Goal: Information Seeking & Learning: Learn about a topic

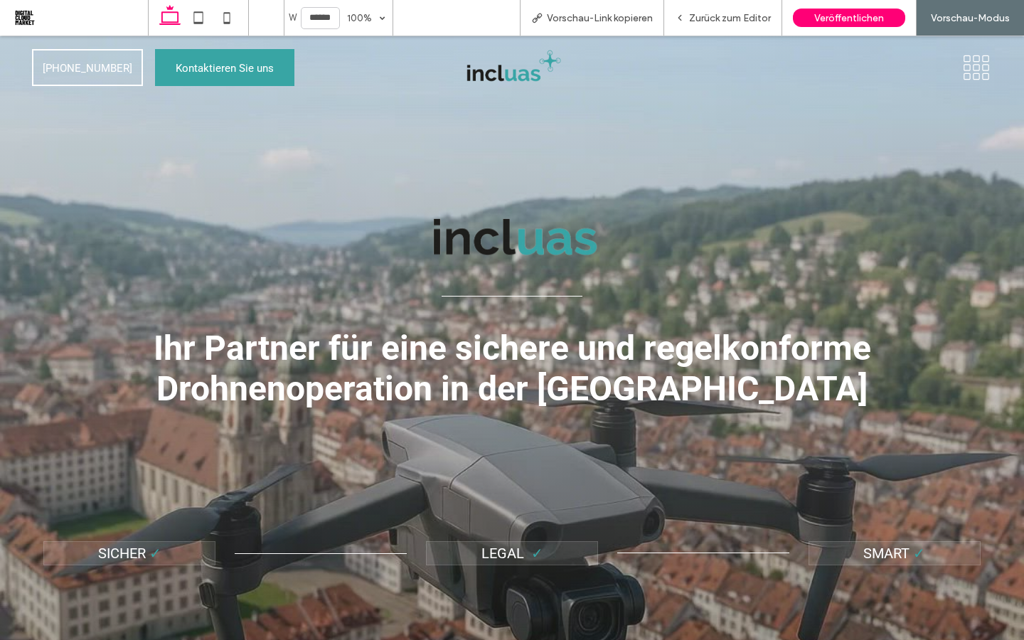
click at [517, 251] on img at bounding box center [512, 239] width 411 height 100
click at [967, 70] on icon at bounding box center [976, 67] width 31 height 27
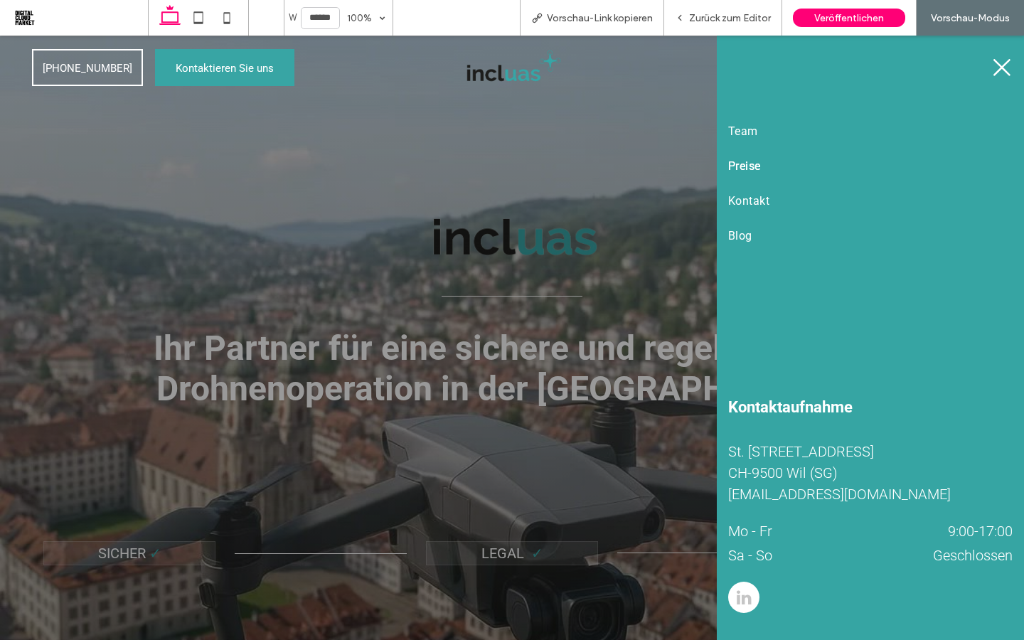
click at [752, 169] on span "Preise" at bounding box center [744, 166] width 33 height 14
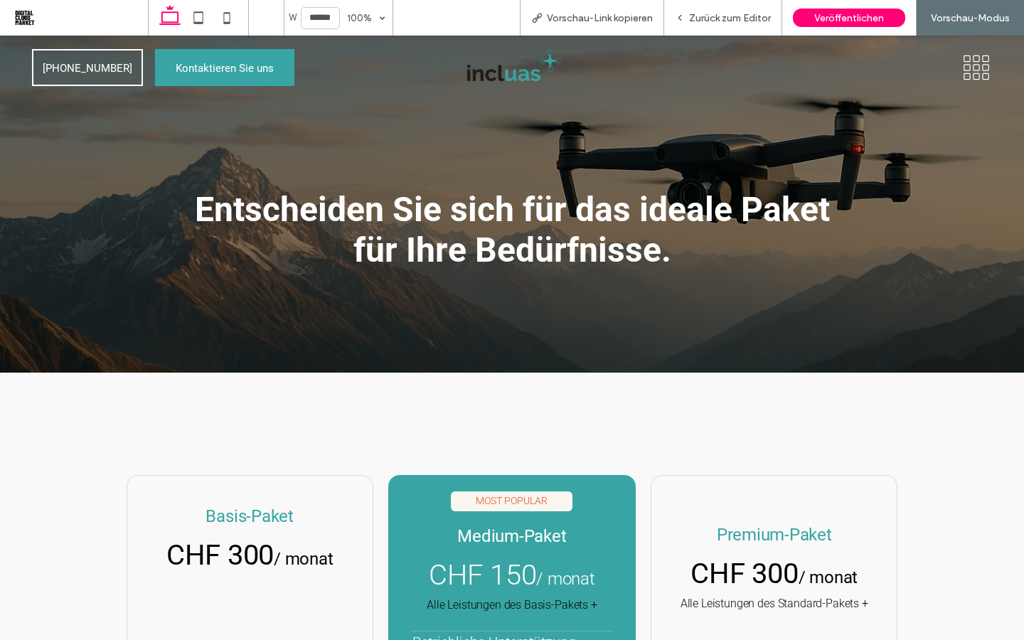
click at [518, 60] on img at bounding box center [511, 67] width 103 height 41
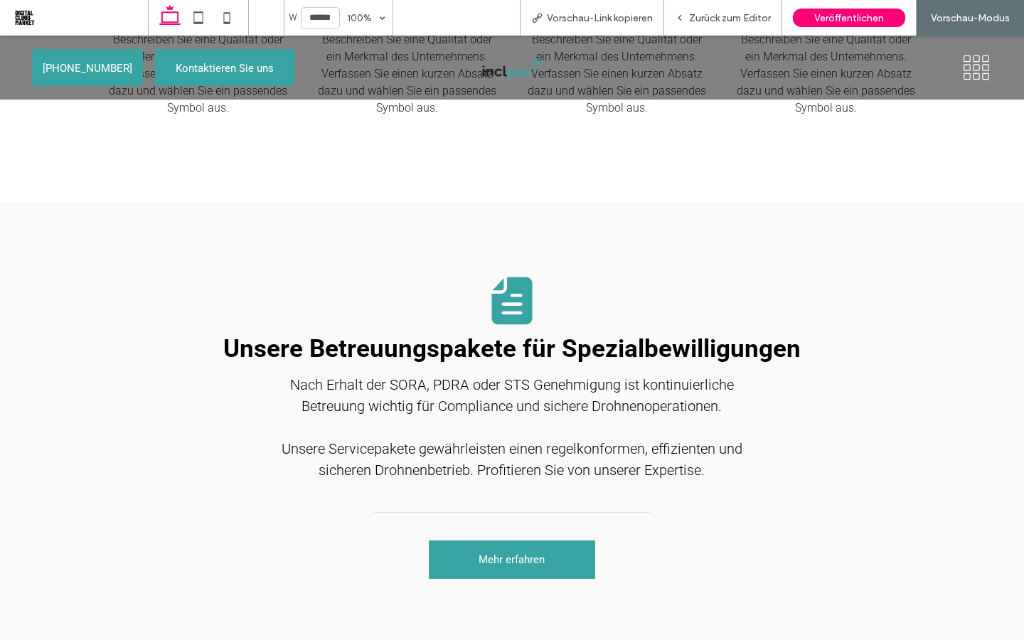
scroll to position [1871, 0]
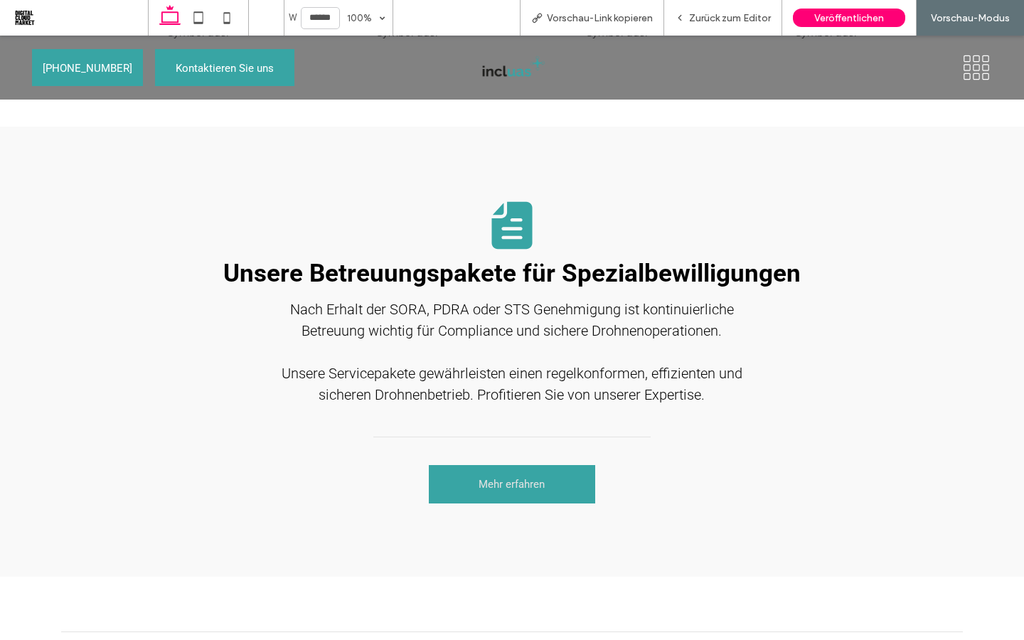
click at [529, 476] on span "Mehr erfahren" at bounding box center [512, 485] width 66 height 36
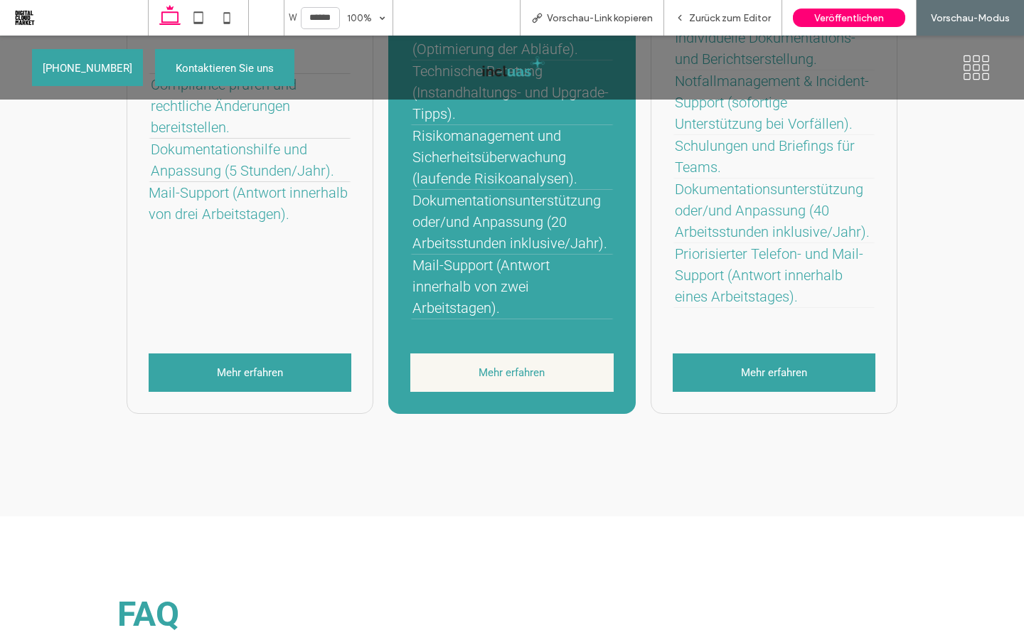
scroll to position [228, 0]
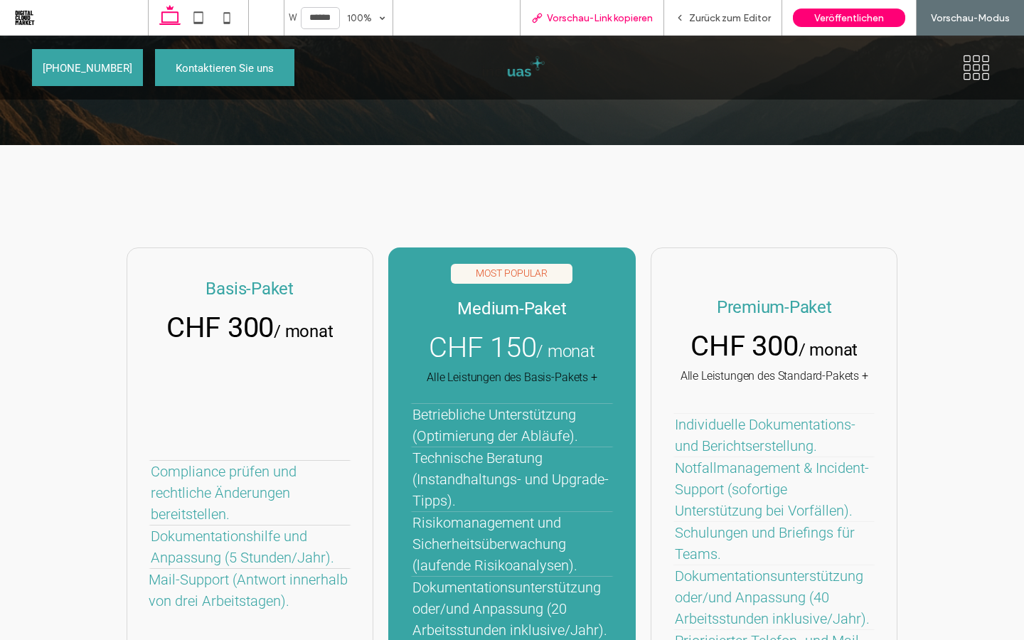
click at [618, 21] on span "Vorschau-Link kopieren" at bounding box center [600, 18] width 106 height 12
